Goal: Information Seeking & Learning: Learn about a topic

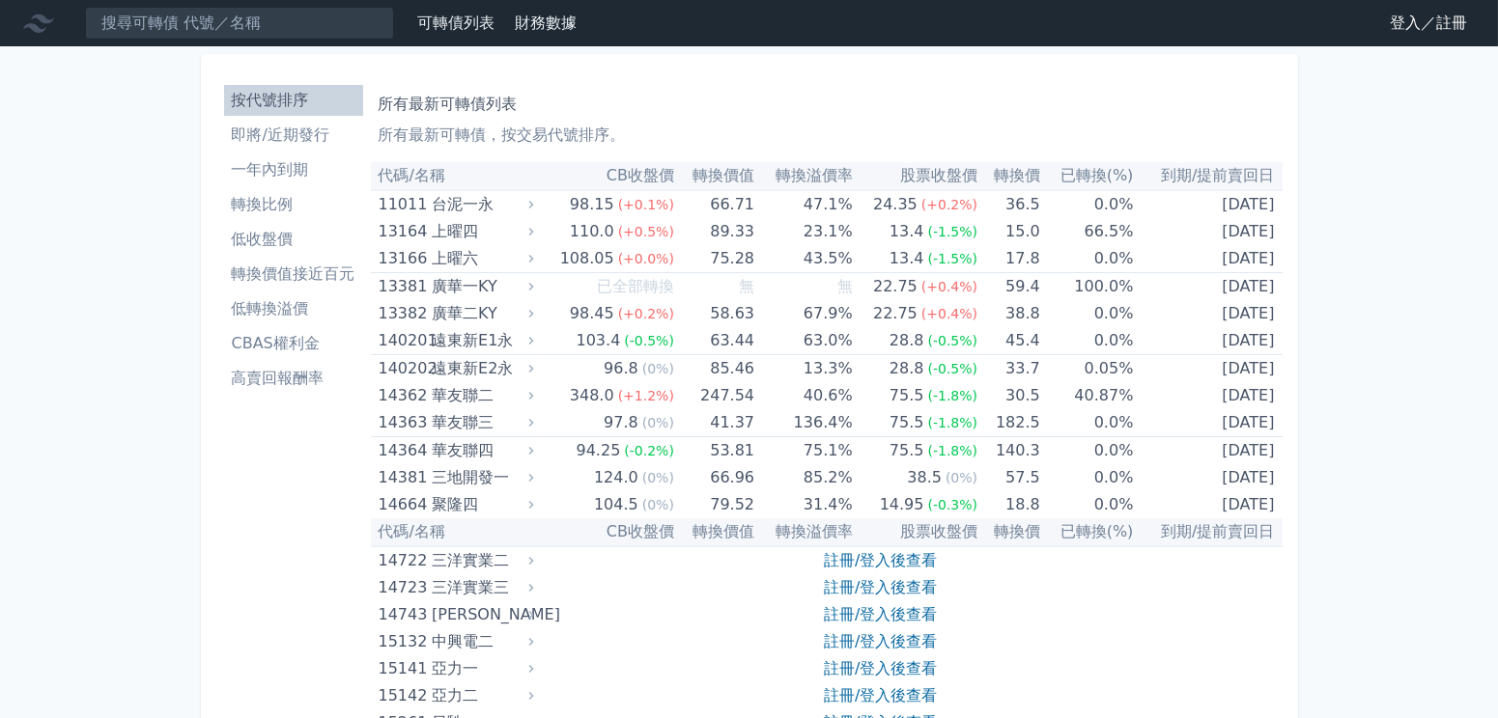
click at [1374, 28] on link "登入／註冊" at bounding box center [1428, 23] width 108 height 31
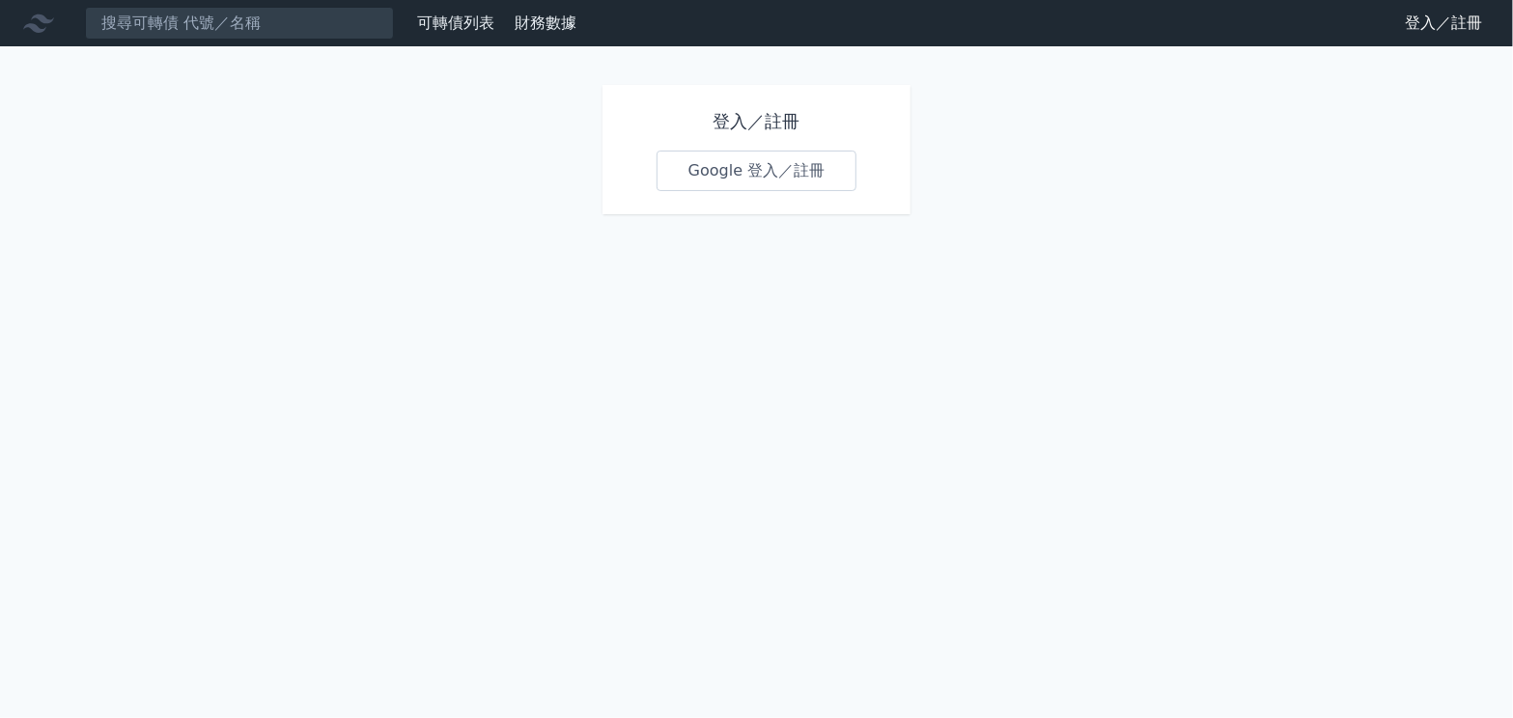
click at [767, 191] on link "Google 登入／註冊" at bounding box center [757, 171] width 201 height 41
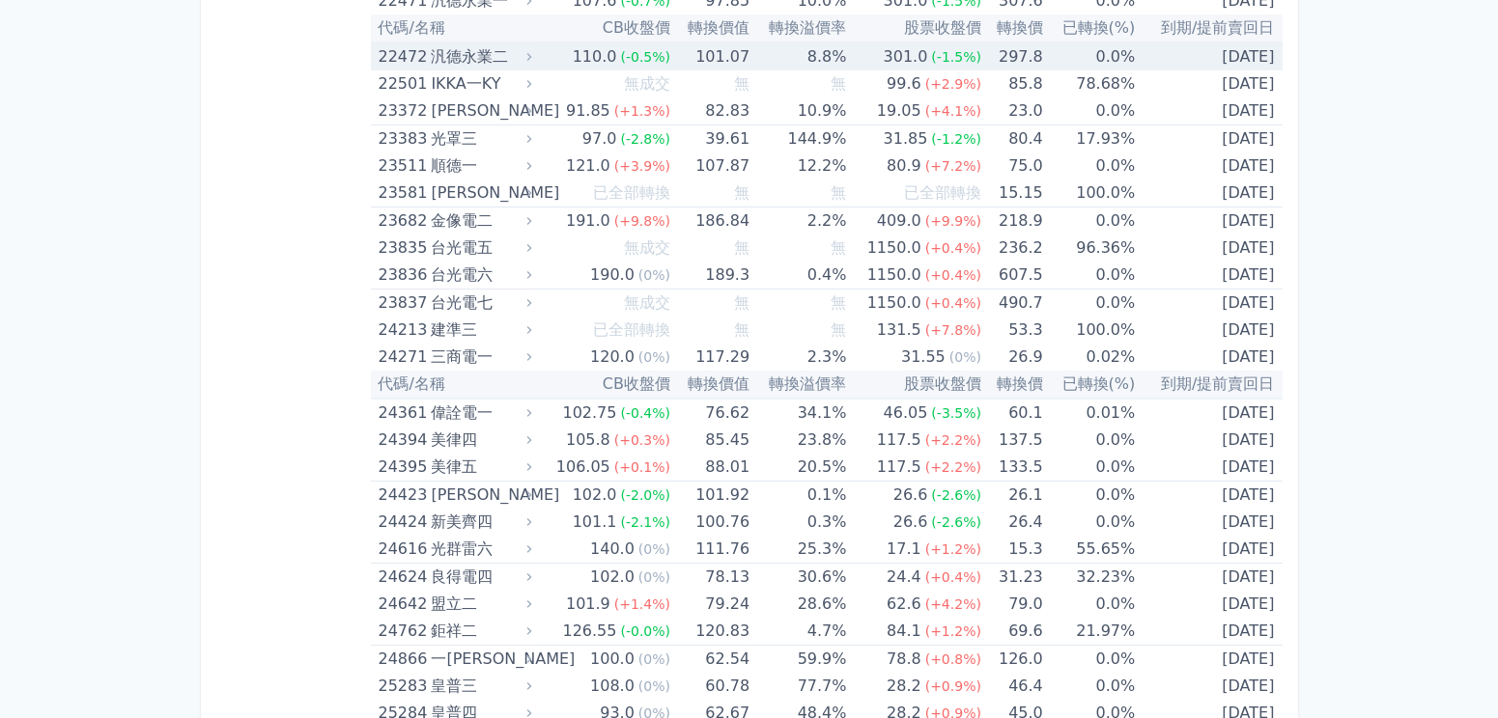
scroll to position [1967, 0]
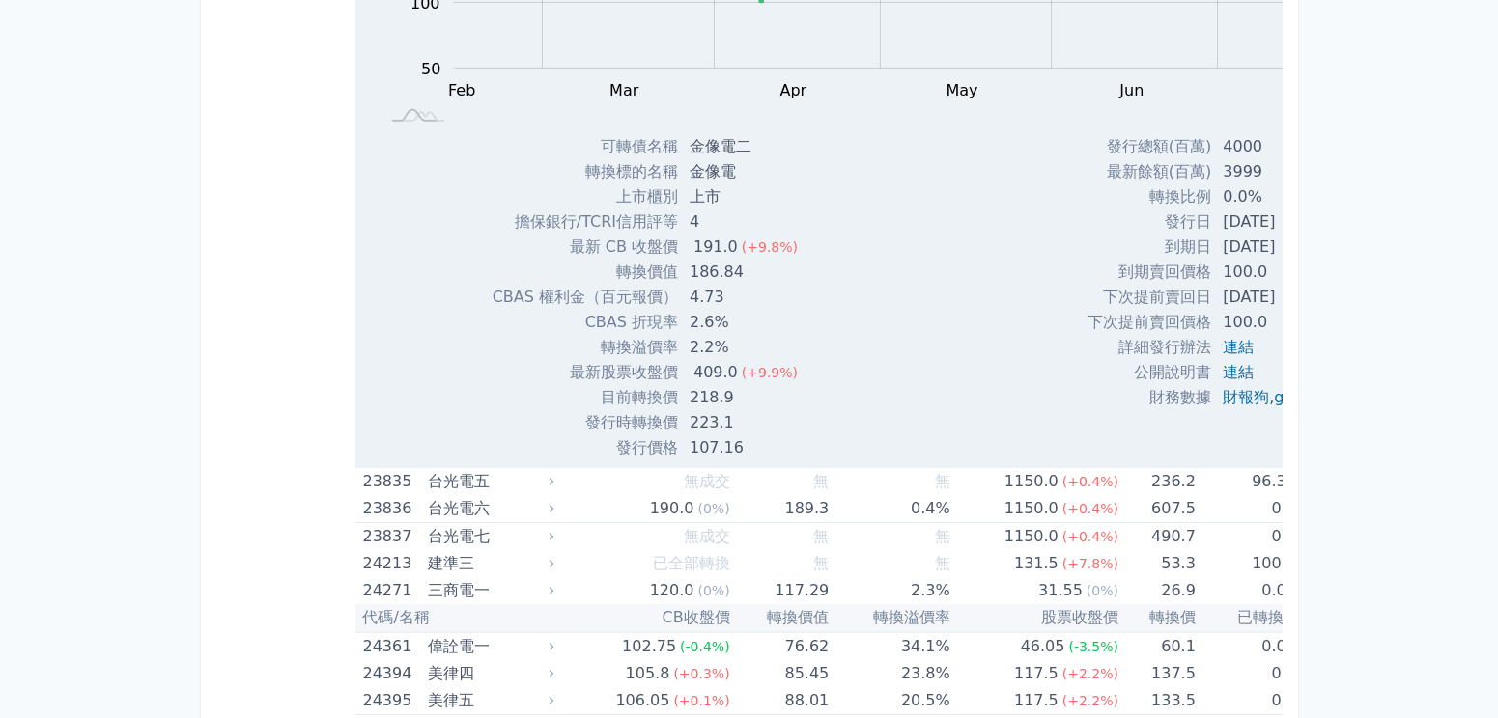
scroll to position [2360, 0]
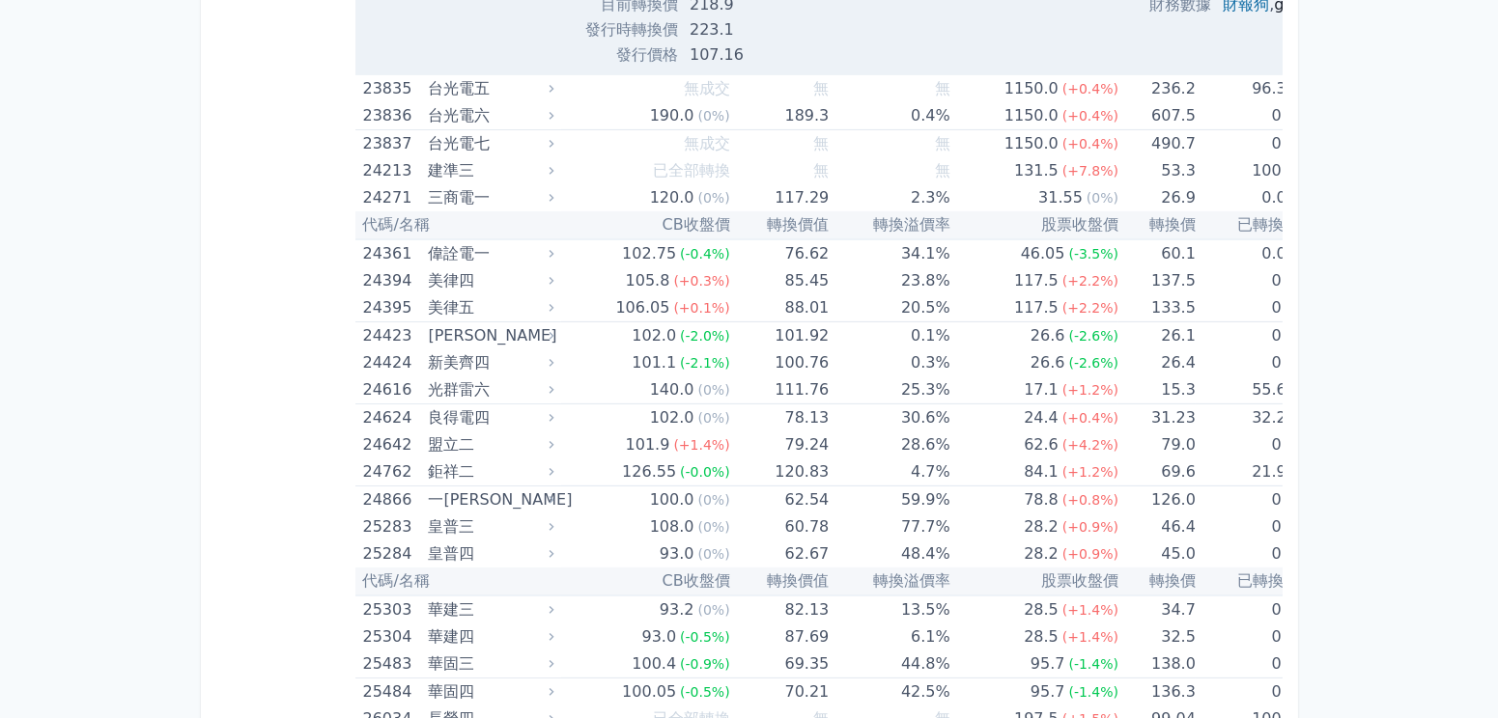
click at [1274, 14] on link "goodinfo" at bounding box center [1308, 4] width 68 height 18
